Goal: Navigation & Orientation: Find specific page/section

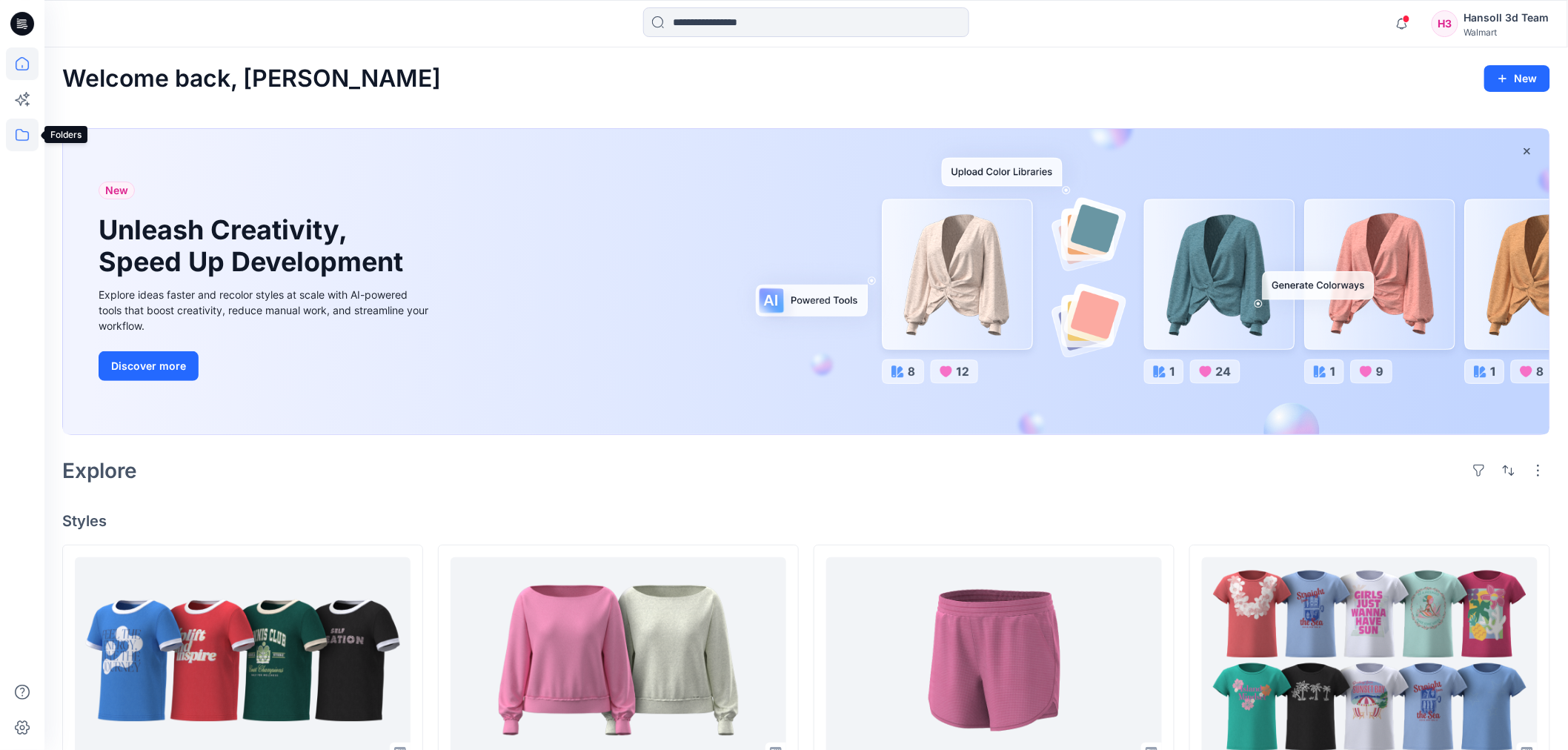
click at [15, 140] on icon at bounding box center [22, 134] width 32 height 32
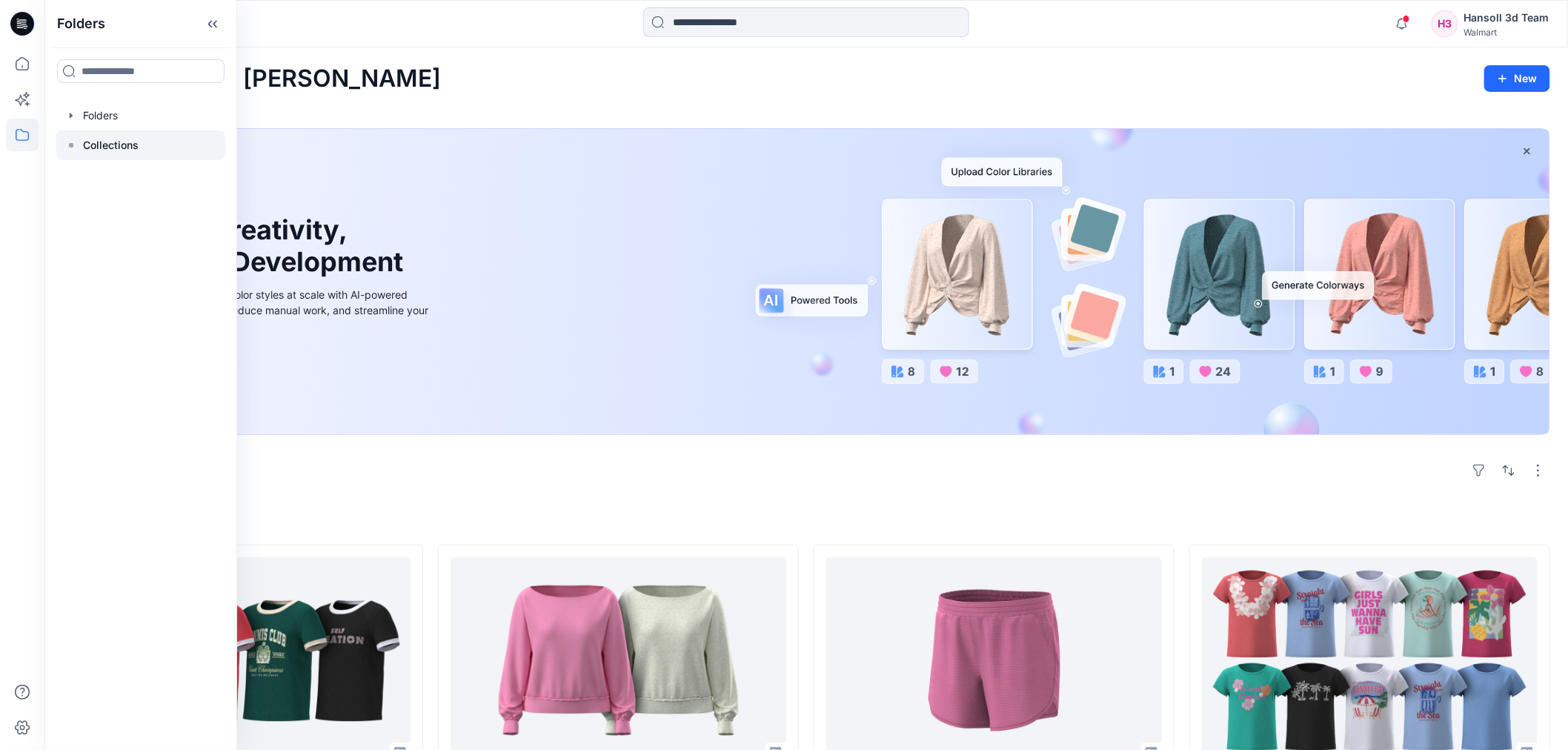
click at [115, 140] on p "Collections" at bounding box center [111, 146] width 56 height 18
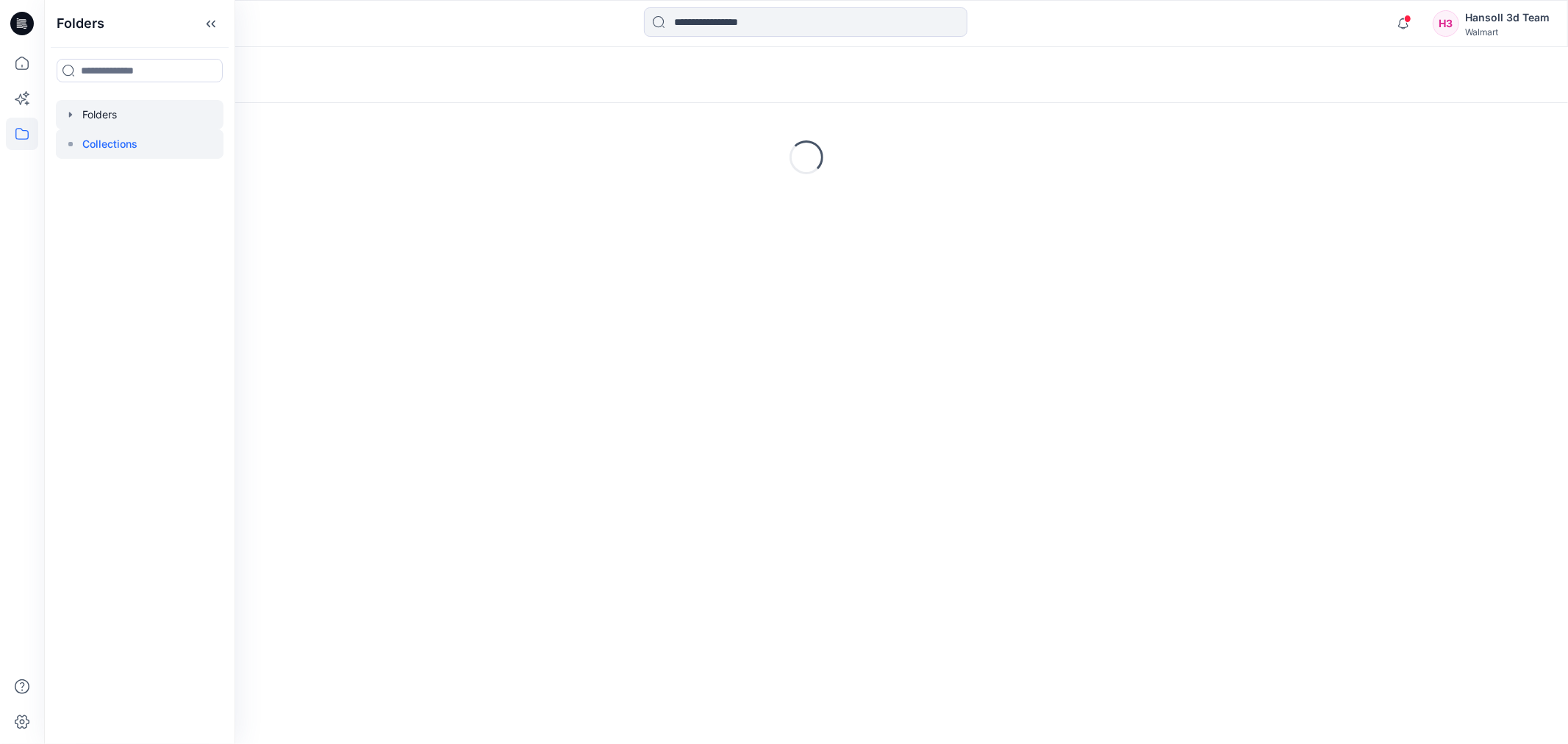
click at [113, 115] on div at bounding box center [139, 114] width 168 height 29
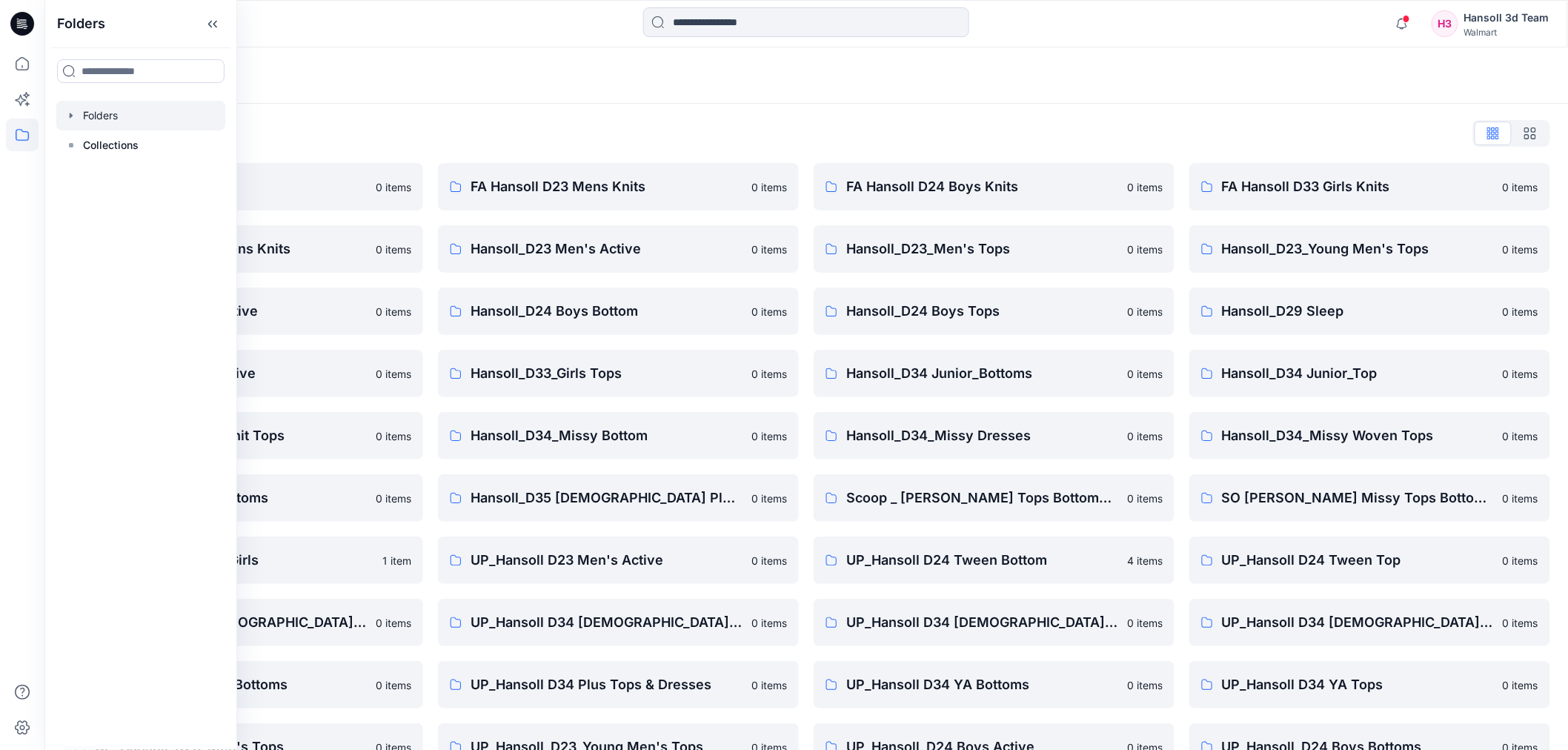
click at [835, 111] on div "Folders List EcoShot Hansoll 0 items FA Hansoll D34 Womens Knits 0 items Hansol…" at bounding box center [806, 508] width 1524 height 809
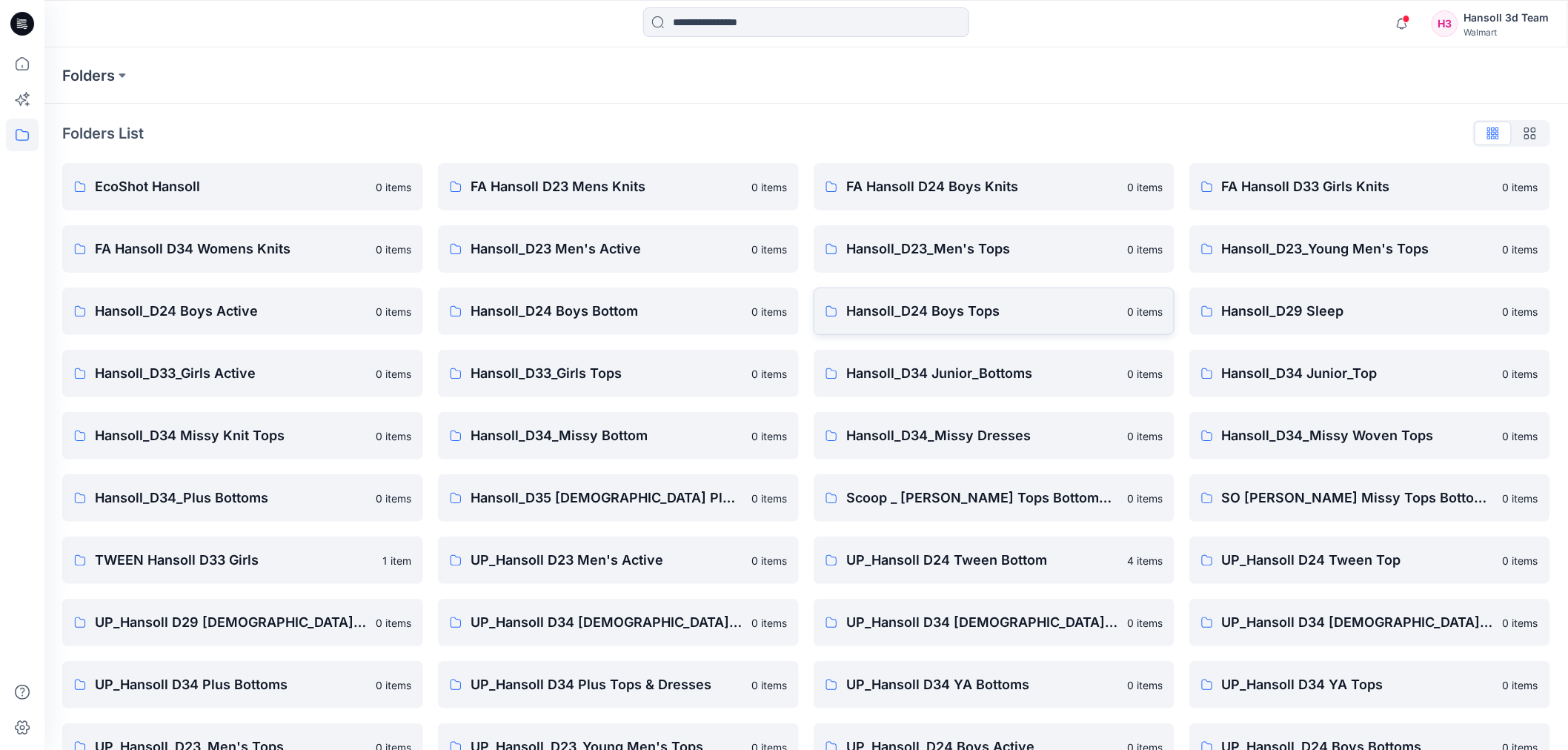
scroll to position [163, 0]
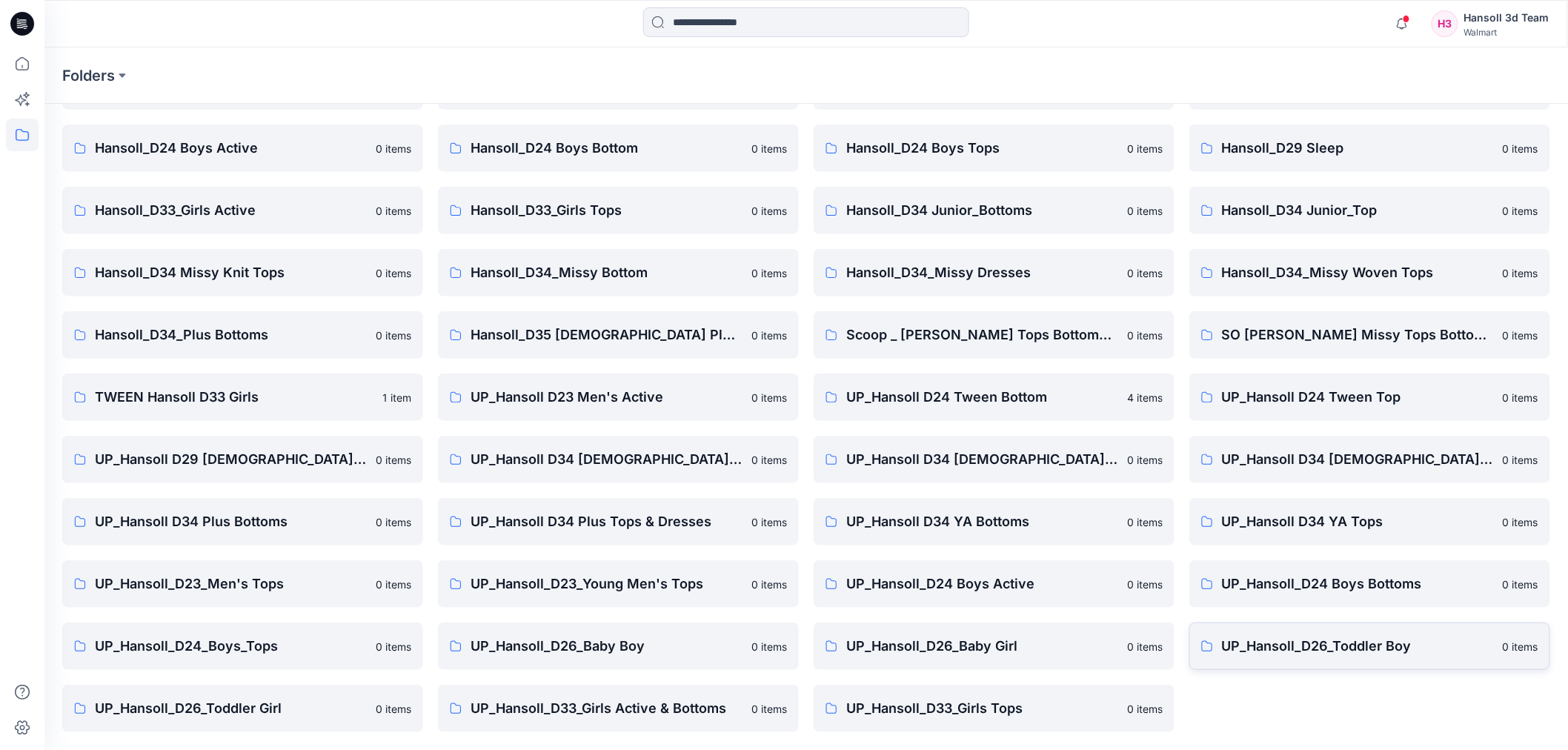
click at [1314, 657] on link "UP_Hansoll_D26_Toddler Boy [DEMOGRAPHIC_DATA] items" at bounding box center [1370, 646] width 361 height 47
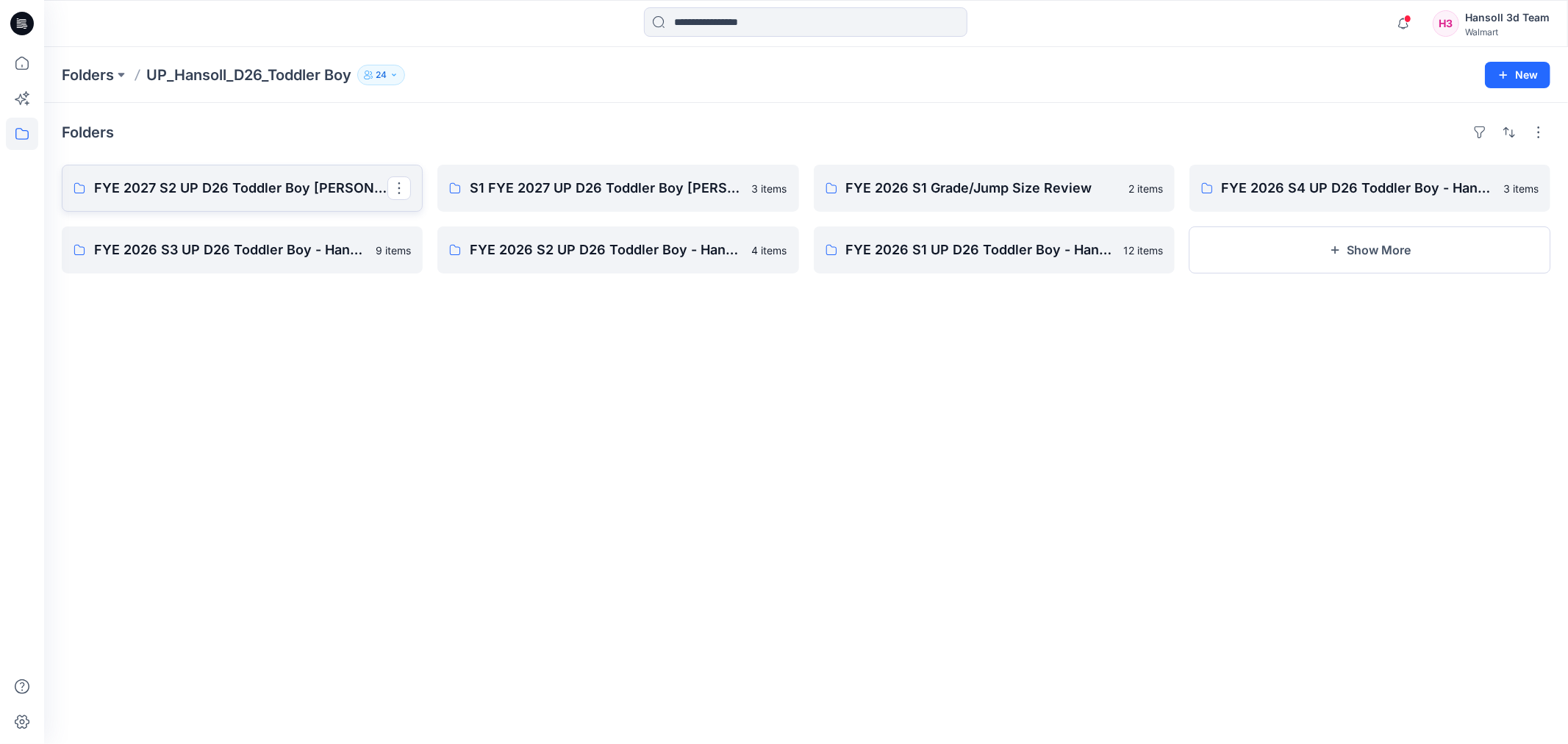
click at [281, 180] on p "FYE 2027 S2 UP D26 Toddler Boy [PERSON_NAME]" at bounding box center [240, 188] width 293 height 21
